Goal: Task Accomplishment & Management: Use online tool/utility

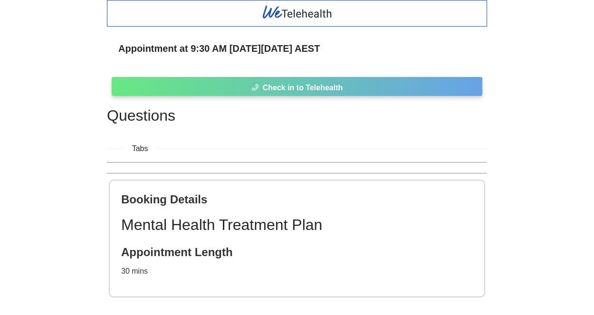
click at [347, 92] on button "Check in to Telehealth" at bounding box center [297, 86] width 371 height 19
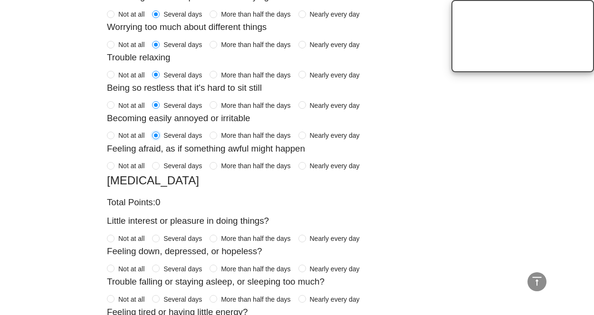
scroll to position [553, 0]
click at [120, 164] on span "Not at all" at bounding box center [132, 165] width 34 height 10
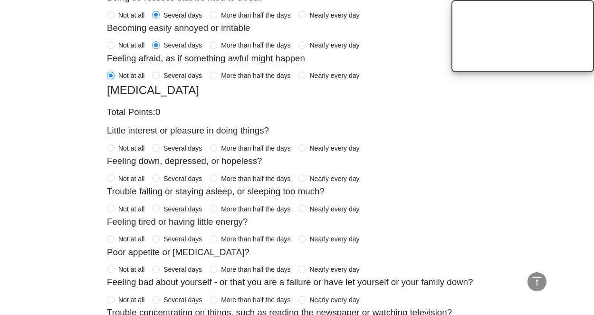
scroll to position [654, 0]
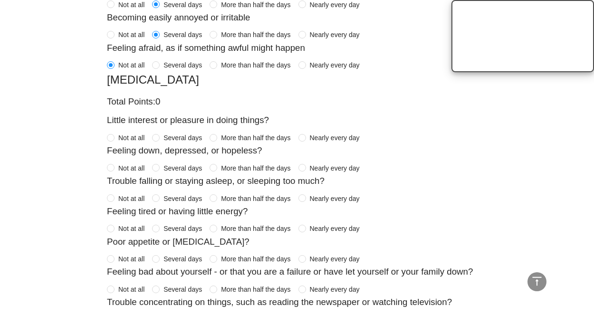
click at [134, 136] on span "Not at all" at bounding box center [132, 138] width 34 height 10
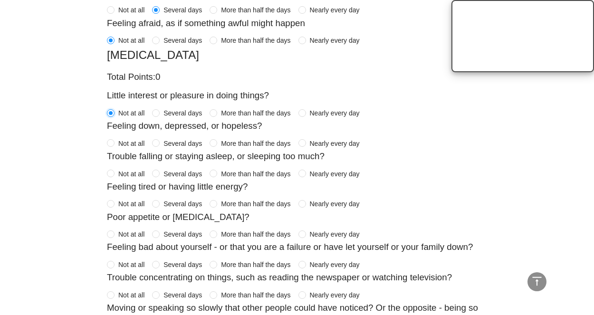
scroll to position [680, 0]
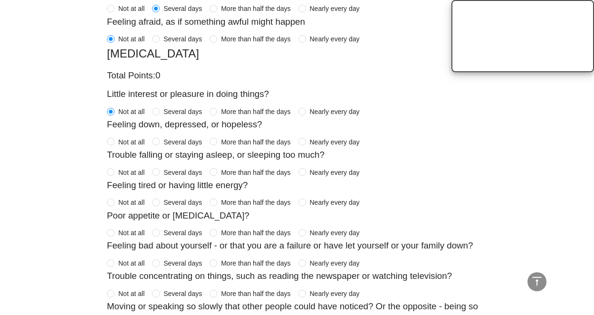
click at [132, 142] on span "Not at all" at bounding box center [132, 142] width 34 height 10
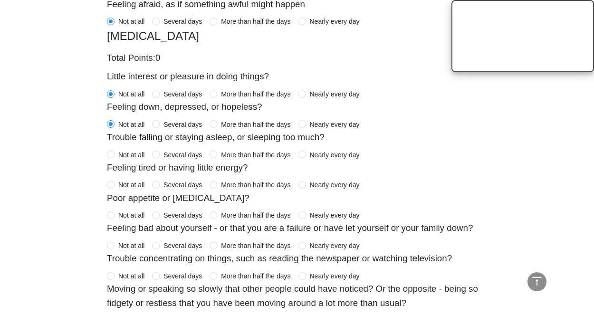
click at [134, 153] on span "Not at all" at bounding box center [132, 155] width 34 height 10
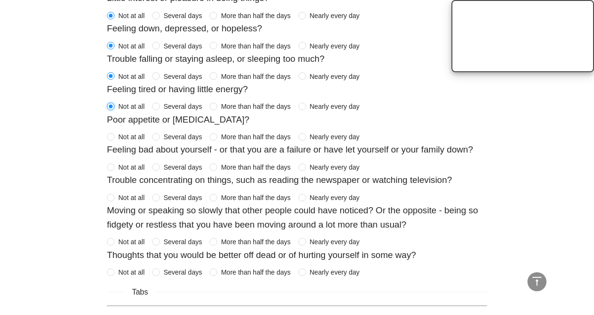
scroll to position [777, 0]
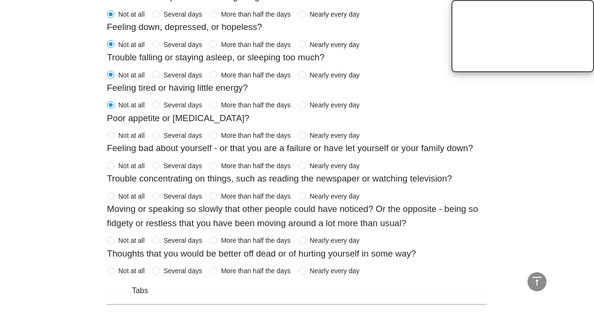
click at [127, 134] on span "Not at all" at bounding box center [132, 135] width 34 height 10
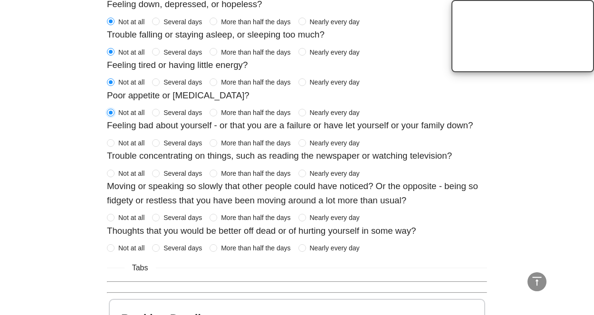
scroll to position [803, 0]
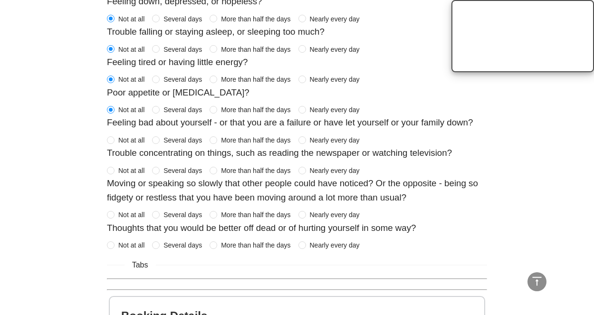
click at [125, 141] on span "Not at all" at bounding box center [132, 140] width 34 height 10
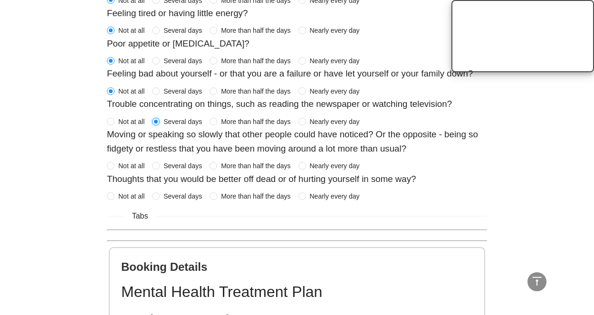
scroll to position [852, 0]
click at [136, 163] on span "Not at all" at bounding box center [132, 165] width 34 height 10
click at [126, 195] on span "Not at all" at bounding box center [132, 196] width 34 height 10
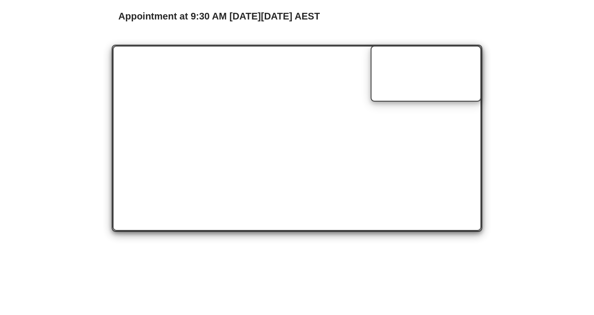
scroll to position [35, 0]
